Goal: Task Accomplishment & Management: Manage account settings

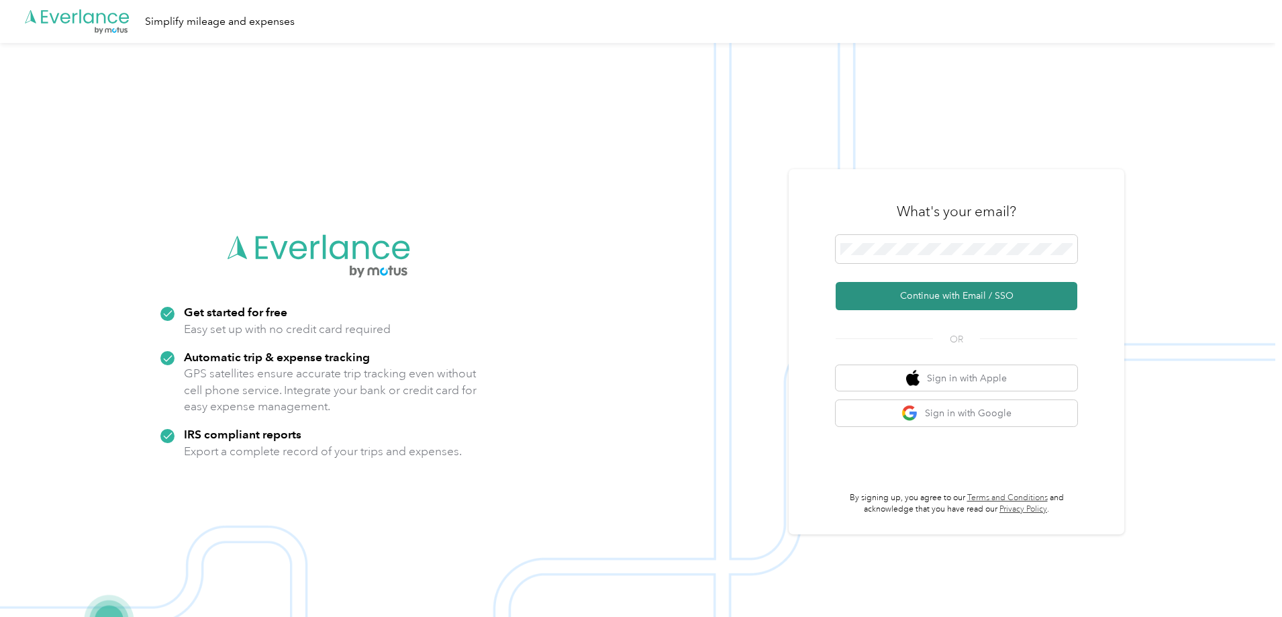
click at [966, 294] on button "Continue with Email / SSO" at bounding box center [957, 296] width 242 height 28
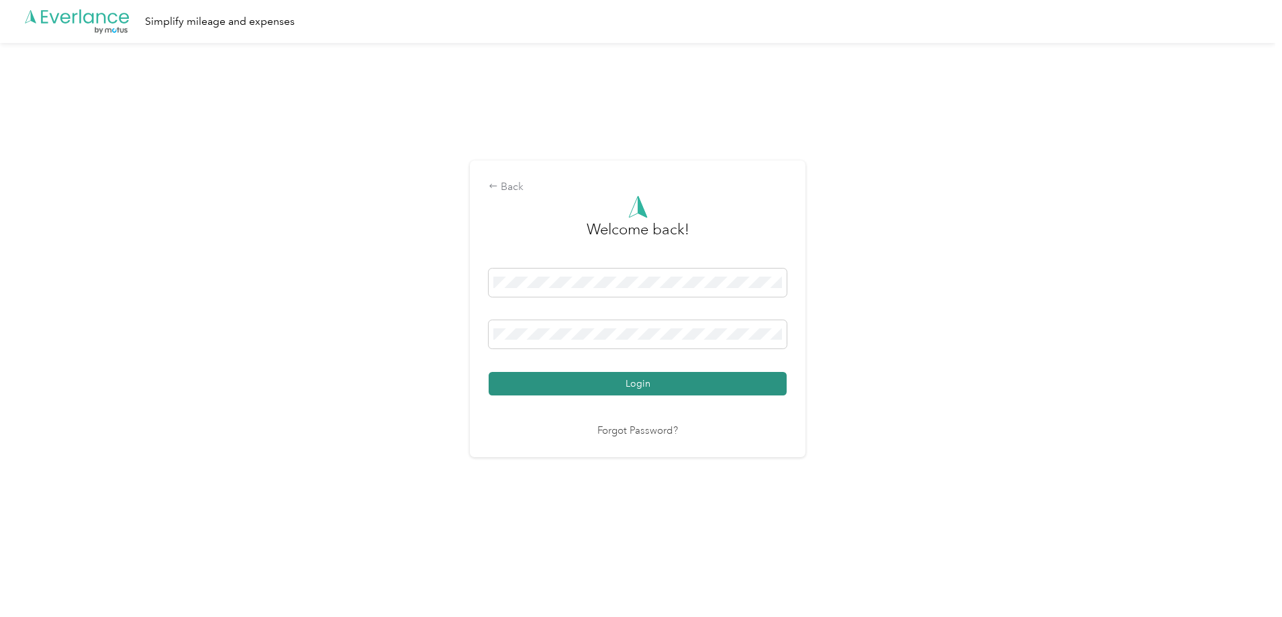
click at [670, 383] on button "Login" at bounding box center [638, 383] width 298 height 23
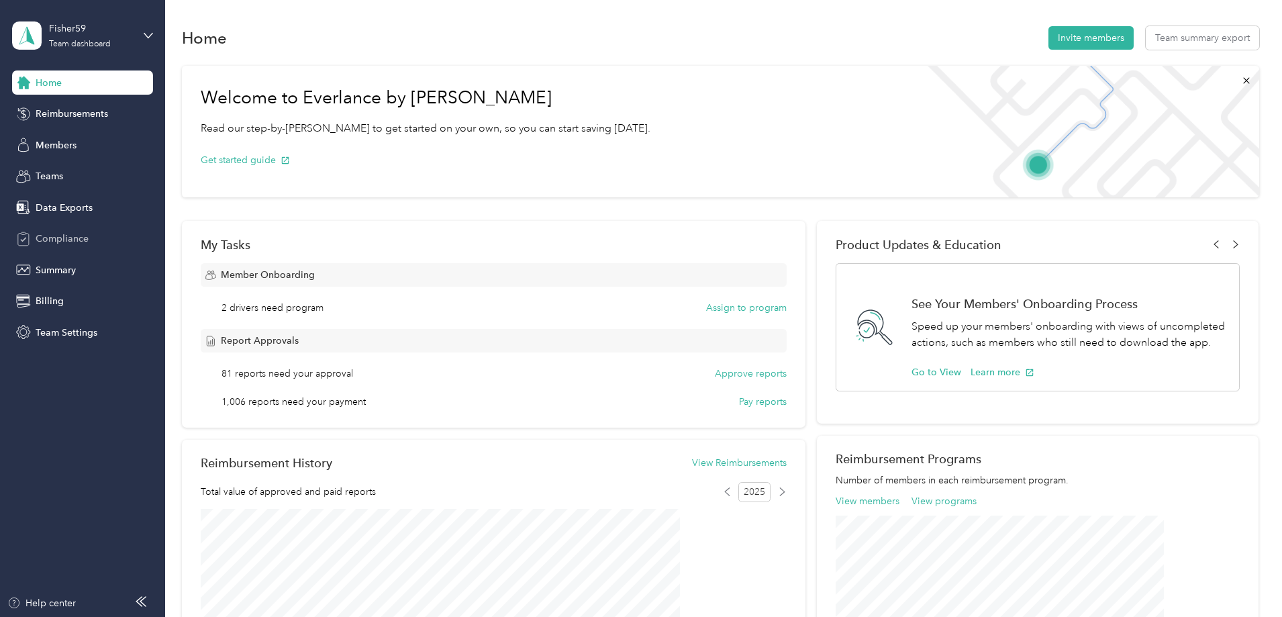
click at [58, 241] on span "Compliance" at bounding box center [62, 239] width 53 height 14
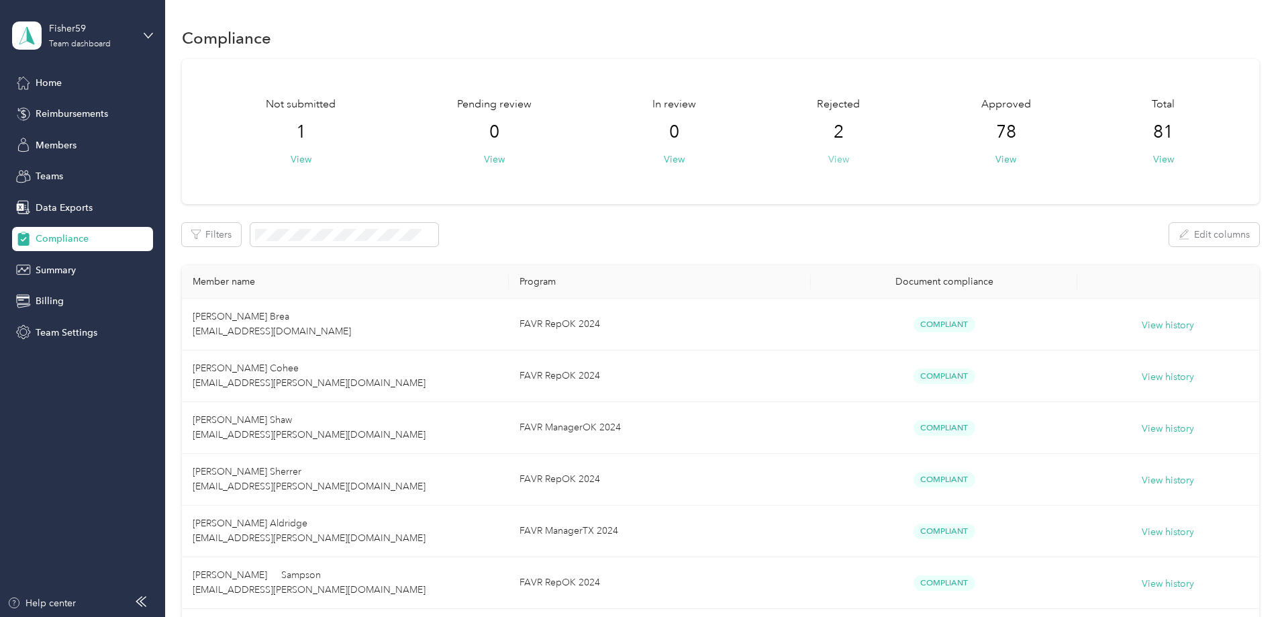
click at [828, 159] on button "View" at bounding box center [838, 159] width 21 height 14
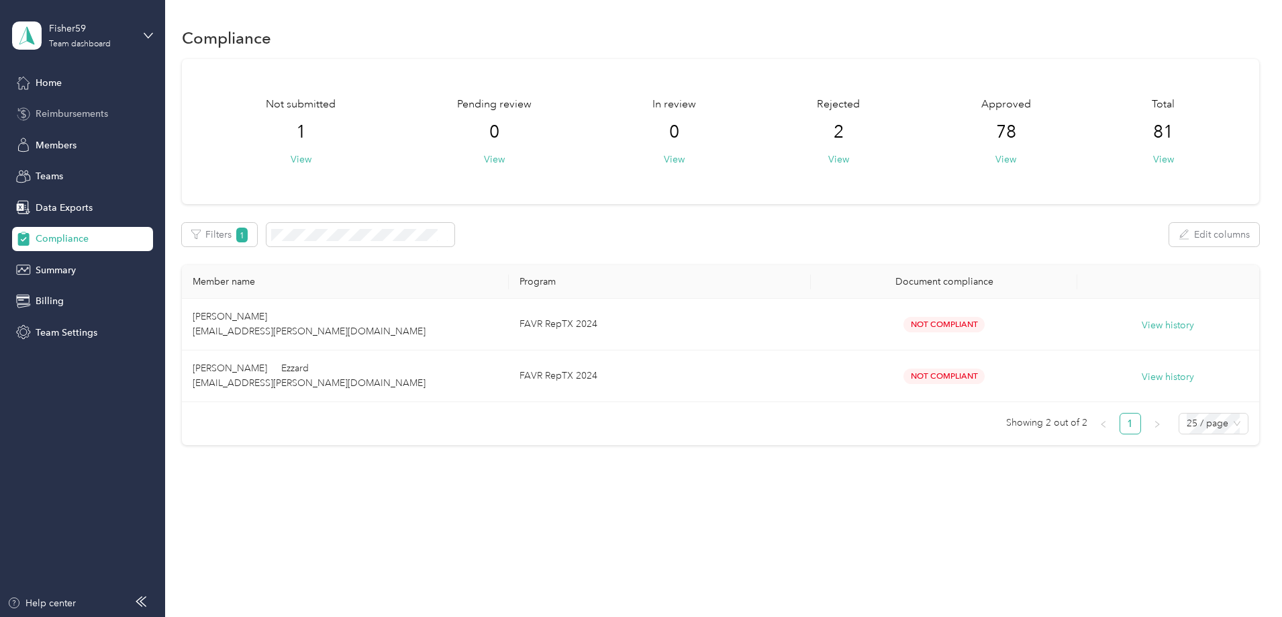
click at [81, 115] on span "Reimbursements" at bounding box center [72, 114] width 72 height 14
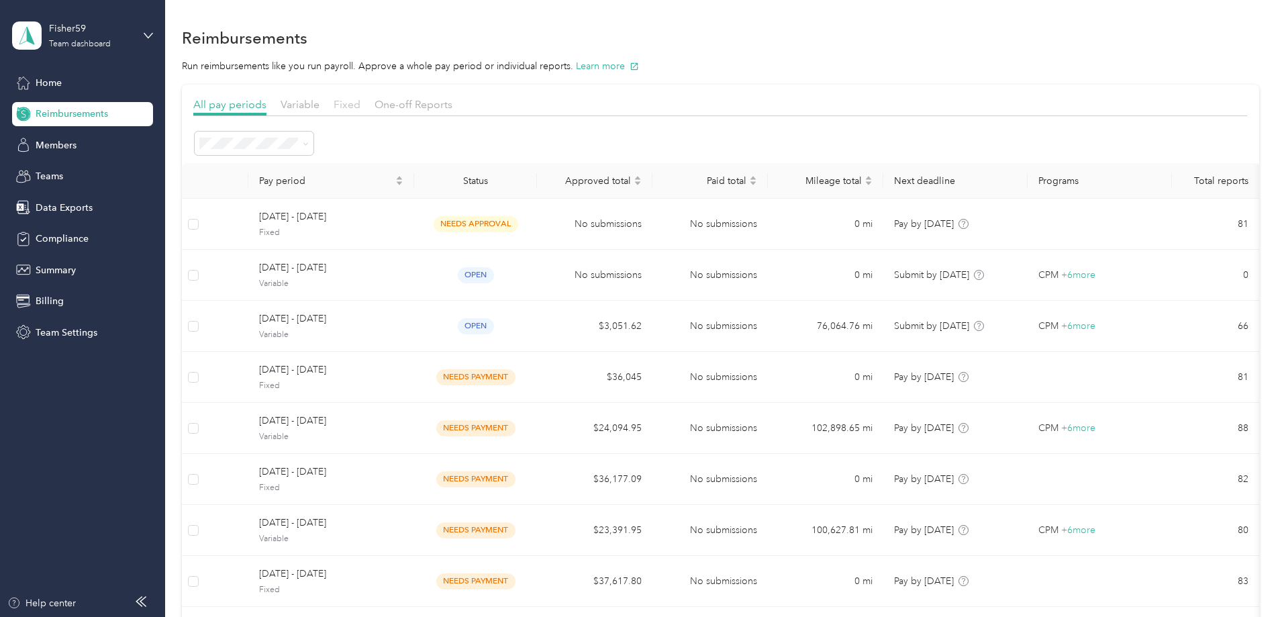
click at [360, 101] on span "Fixed" at bounding box center [347, 104] width 27 height 13
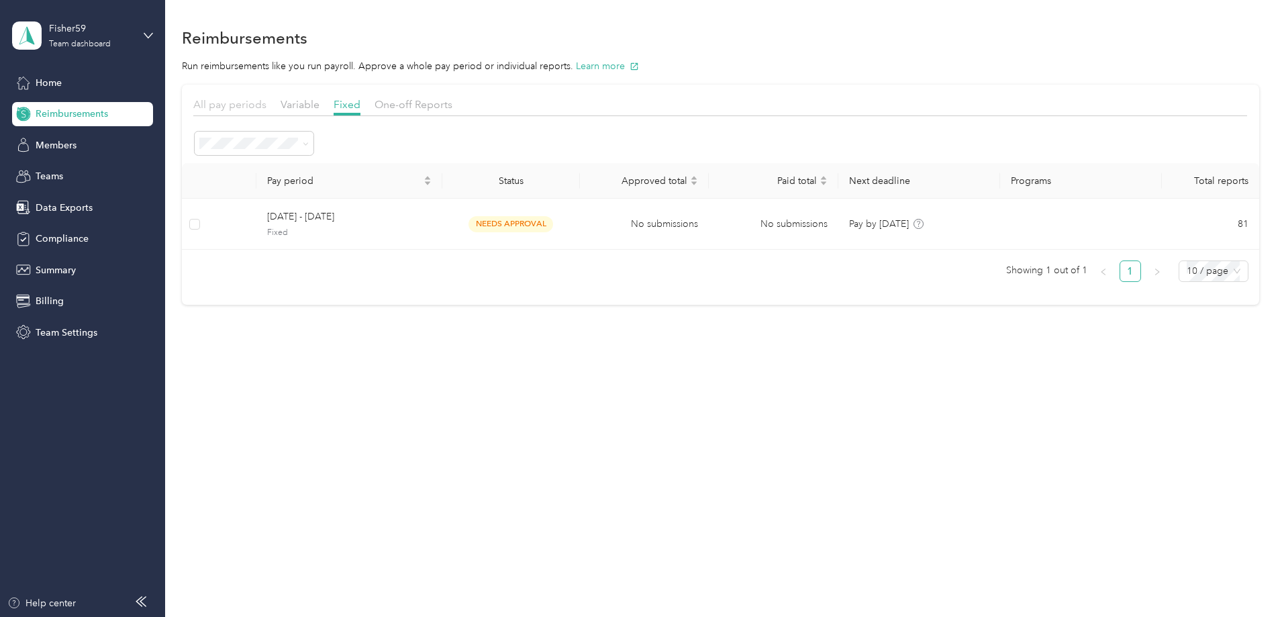
click at [266, 103] on span "All pay periods" at bounding box center [229, 104] width 73 height 13
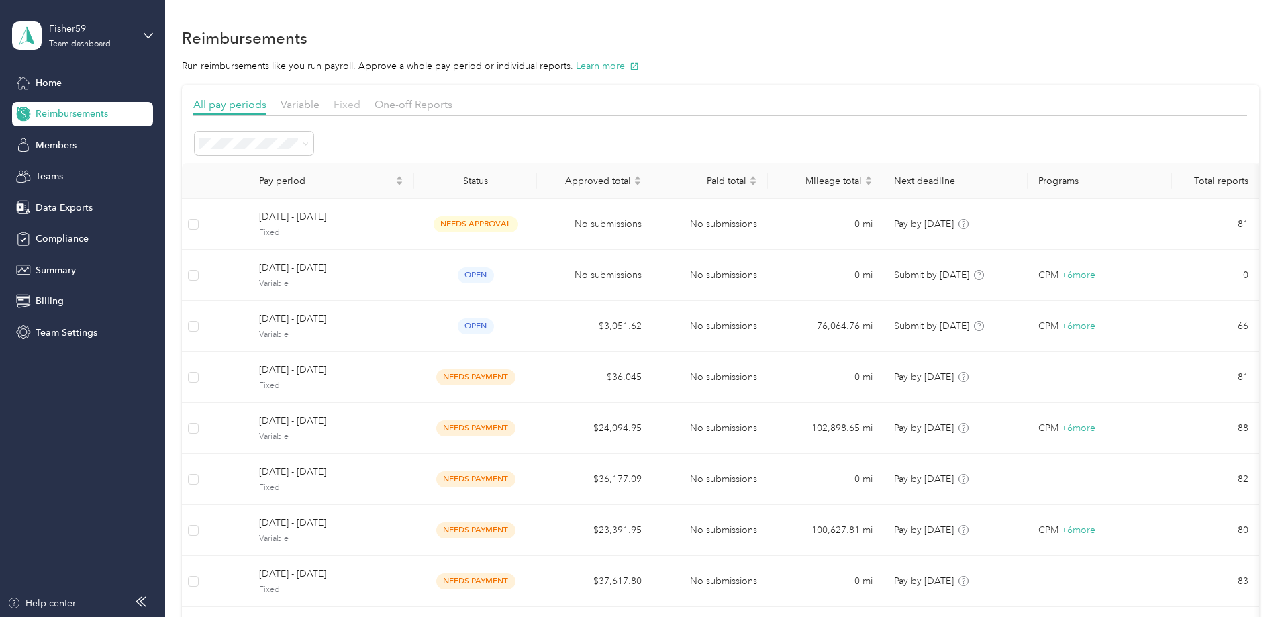
click at [360, 105] on span "Fixed" at bounding box center [347, 104] width 27 height 13
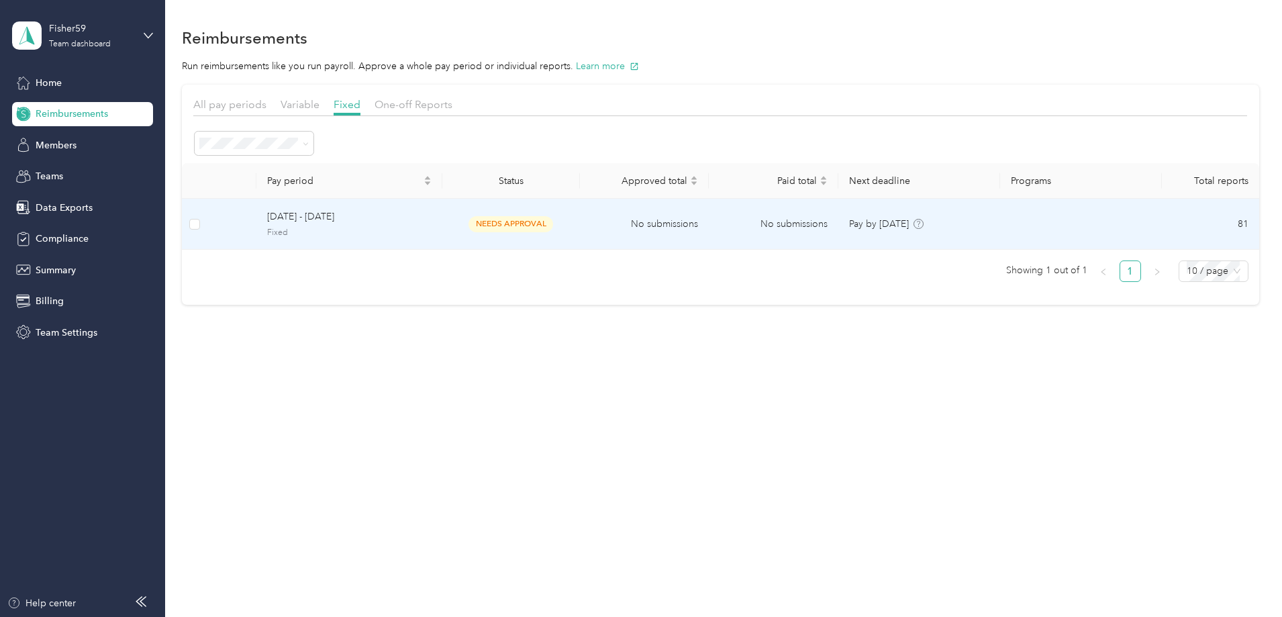
click at [432, 219] on span "[DATE] - [DATE]" at bounding box center [349, 216] width 164 height 15
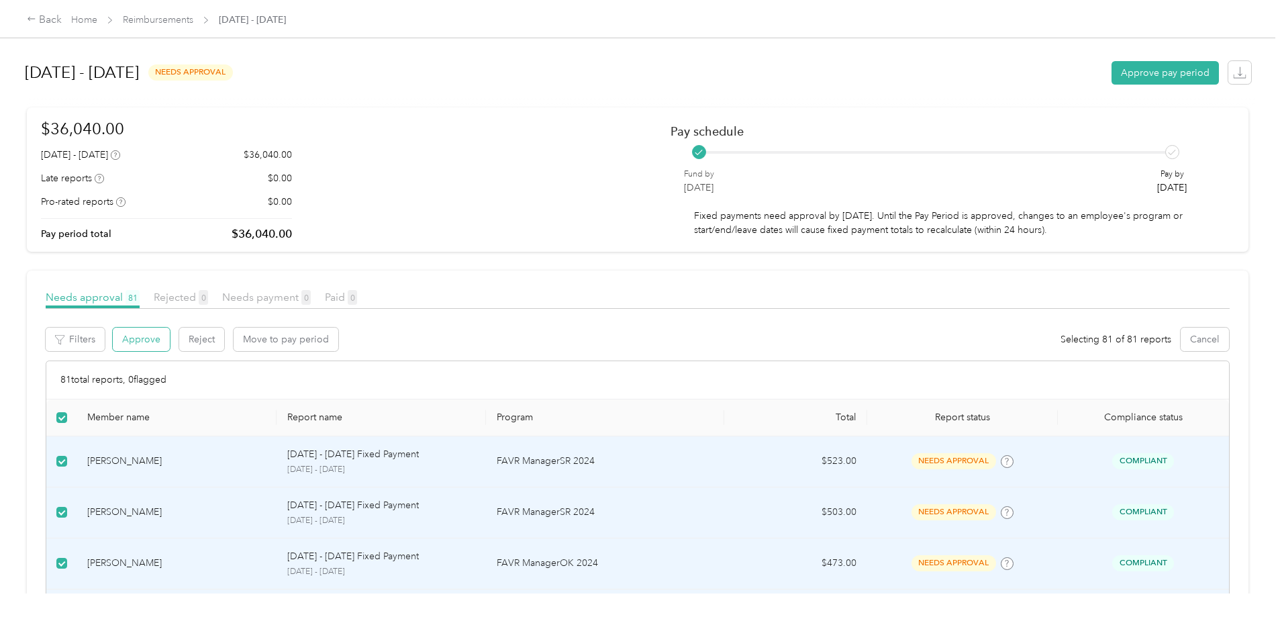
click at [170, 350] on button "Approve" at bounding box center [141, 339] width 57 height 23
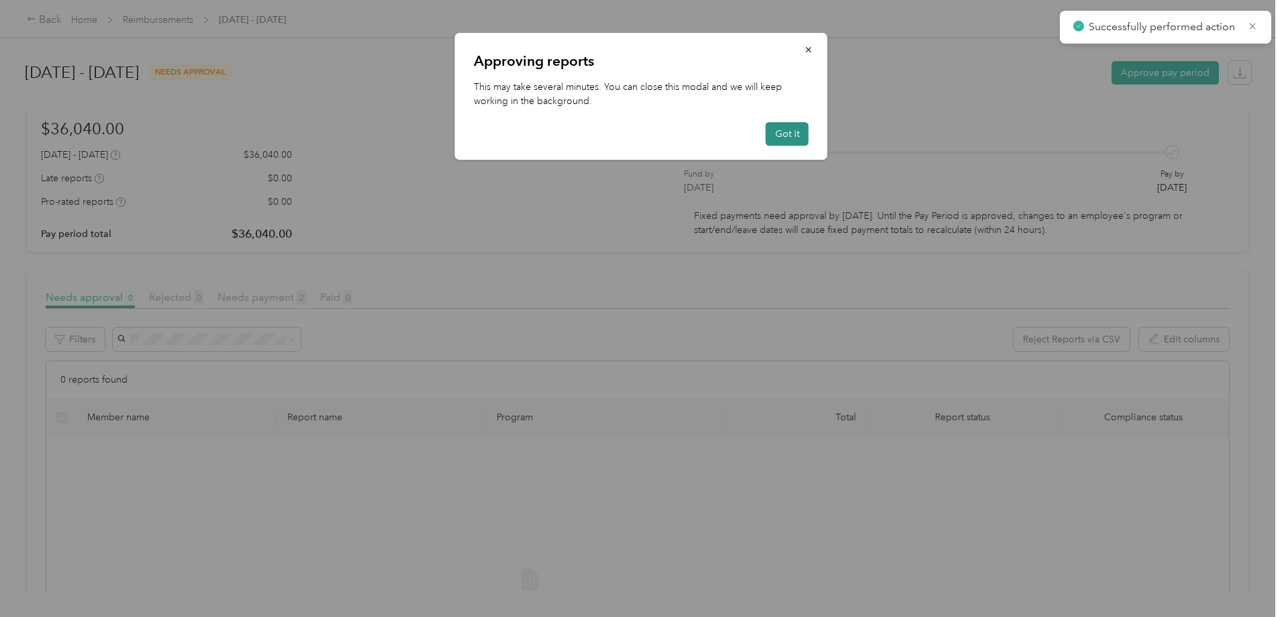
click at [787, 131] on button "Got it" at bounding box center [787, 133] width 43 height 23
